Goal: Information Seeking & Learning: Learn about a topic

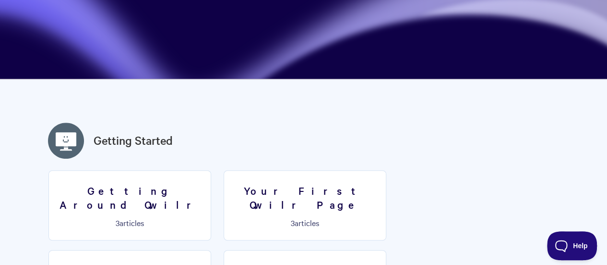
scroll to position [48, 0]
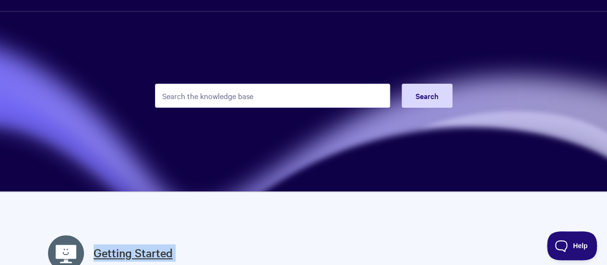
drag, startPoint x: 243, startPoint y: 264, endPoint x: 229, endPoint y: 273, distance: 17.5
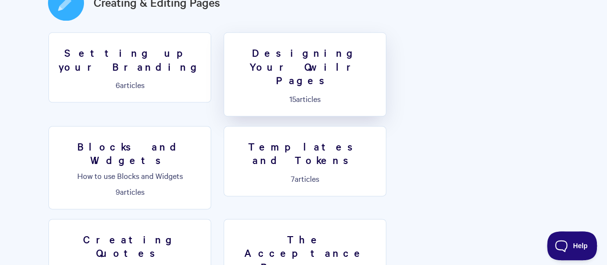
scroll to position [570, 0]
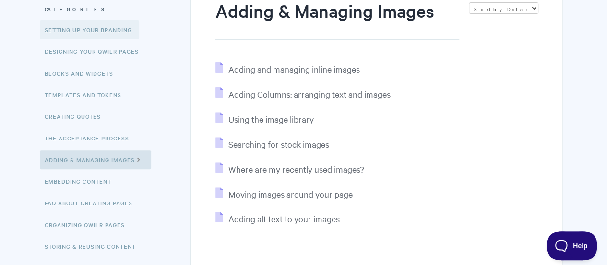
scroll to position [144, 0]
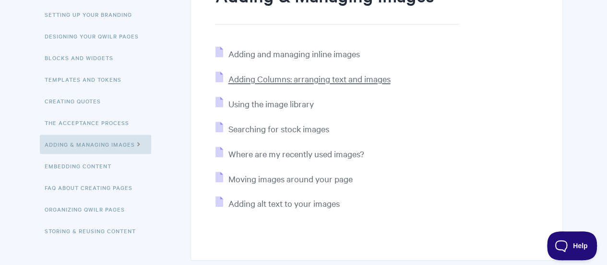
click at [349, 80] on span "Adding Columns: arranging text and images" at bounding box center [309, 78] width 162 height 11
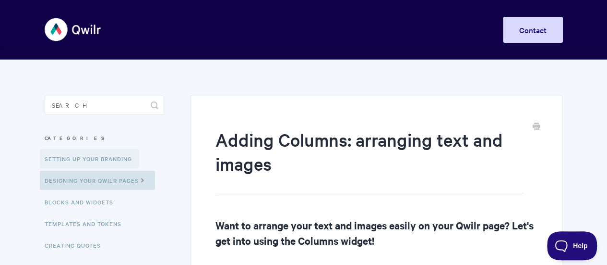
click at [93, 157] on link "Setting up your Branding" at bounding box center [89, 158] width 99 height 19
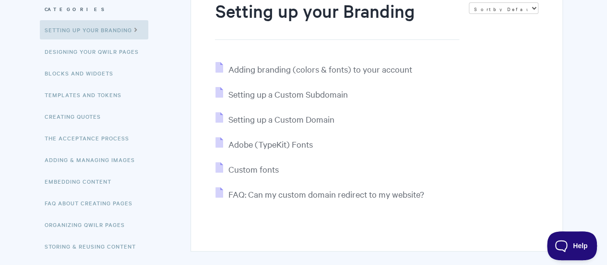
scroll to position [144, 0]
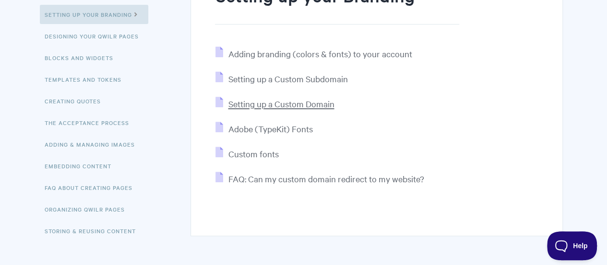
click at [327, 106] on span "Setting up a Custom Domain" at bounding box center [281, 103] width 106 height 11
click at [97, 144] on link "Adding & Managing Images" at bounding box center [91, 143] width 102 height 19
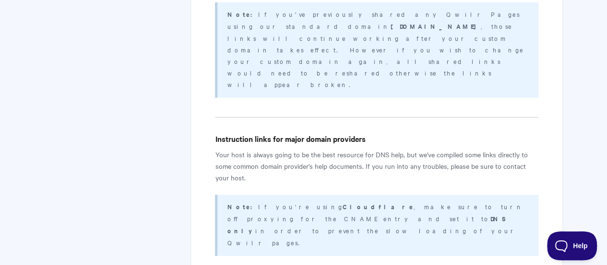
scroll to position [1872, 0]
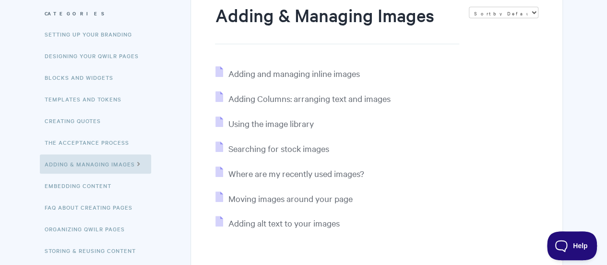
scroll to position [144, 0]
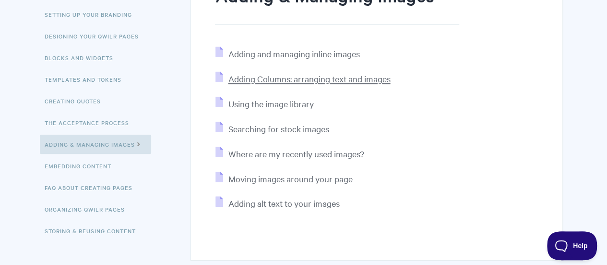
click at [285, 79] on span "Adding Columns: arranging text and images" at bounding box center [309, 78] width 162 height 11
click at [280, 104] on span "Using the image library" at bounding box center [270, 103] width 85 height 11
click at [313, 180] on span "Moving images around your page" at bounding box center [290, 178] width 124 height 11
click at [293, 205] on span "Adding alt text to your images" at bounding box center [283, 202] width 111 height 11
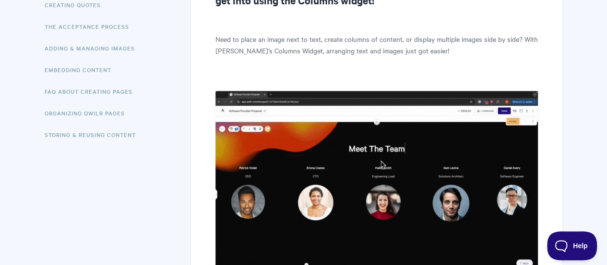
scroll to position [144, 0]
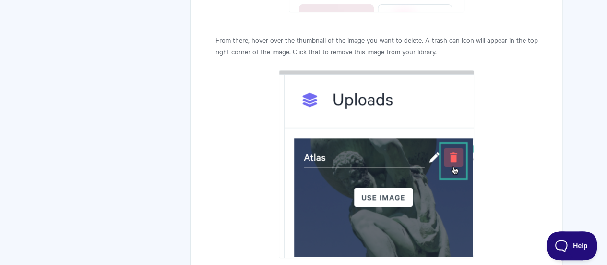
scroll to position [6049, 0]
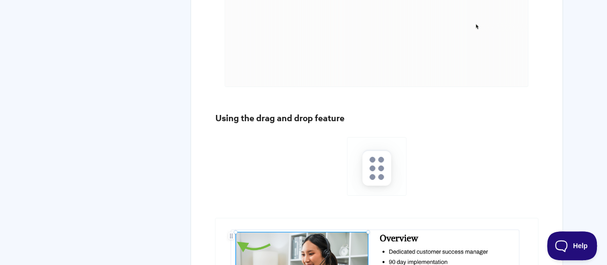
scroll to position [1548, 0]
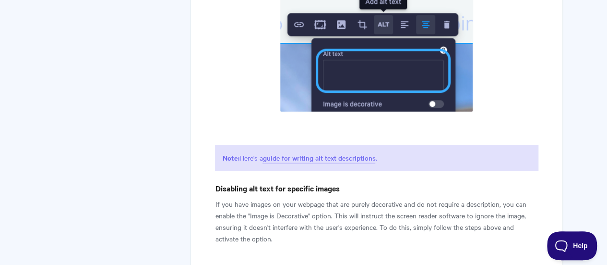
scroll to position [488, 0]
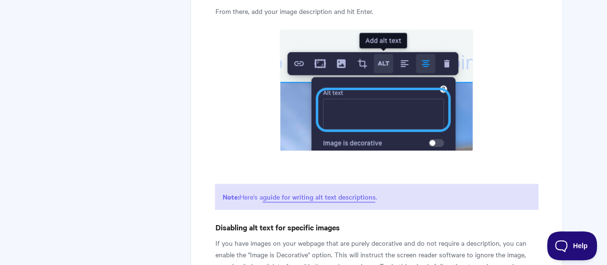
click at [354, 194] on link "guide for writing alt text descriptions" at bounding box center [319, 197] width 113 height 11
